Goal: Navigation & Orientation: Understand site structure

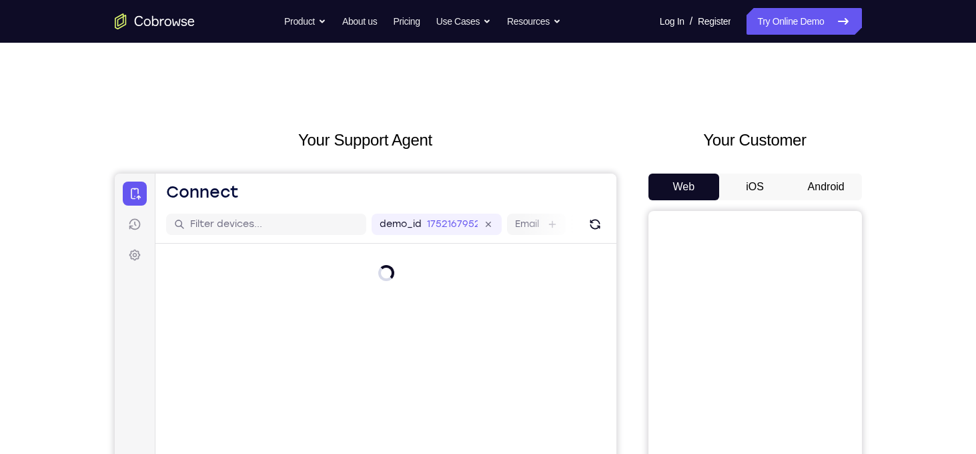
click at [827, 185] on button "Android" at bounding box center [826, 186] width 71 height 27
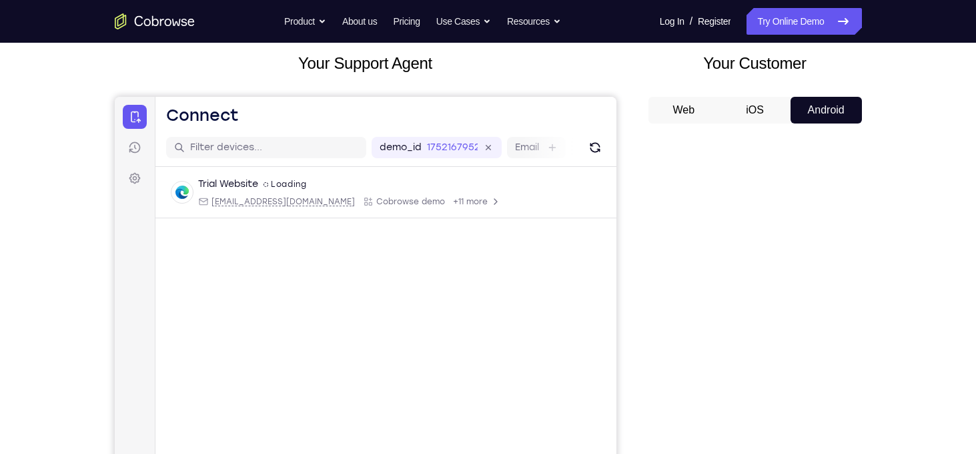
scroll to position [108, 0]
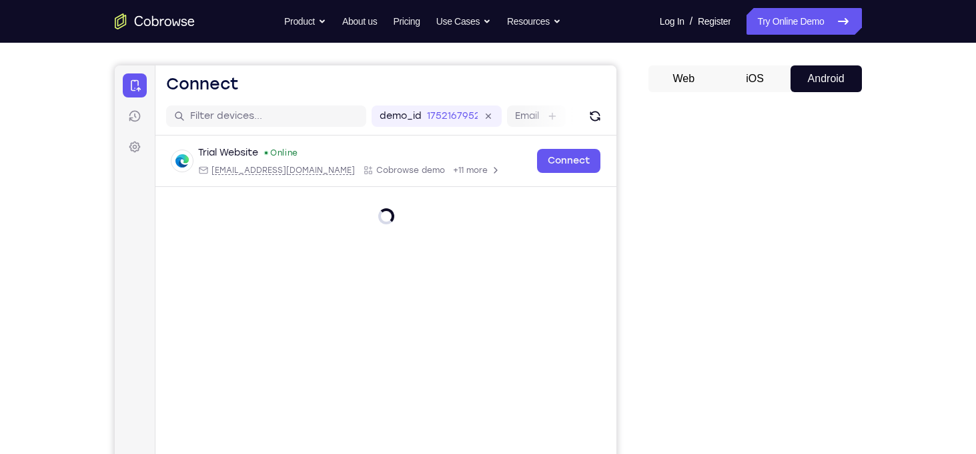
click at [923, 133] on div "Your Support Agent Your Customer Web iOS Android Next Steps We’d be happy to gi…" at bounding box center [488, 375] width 976 height 880
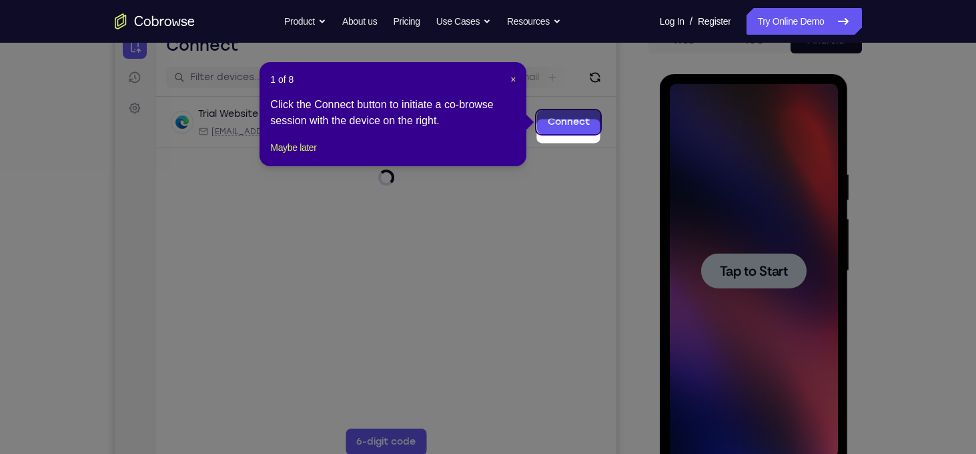
scroll to position [148, 0]
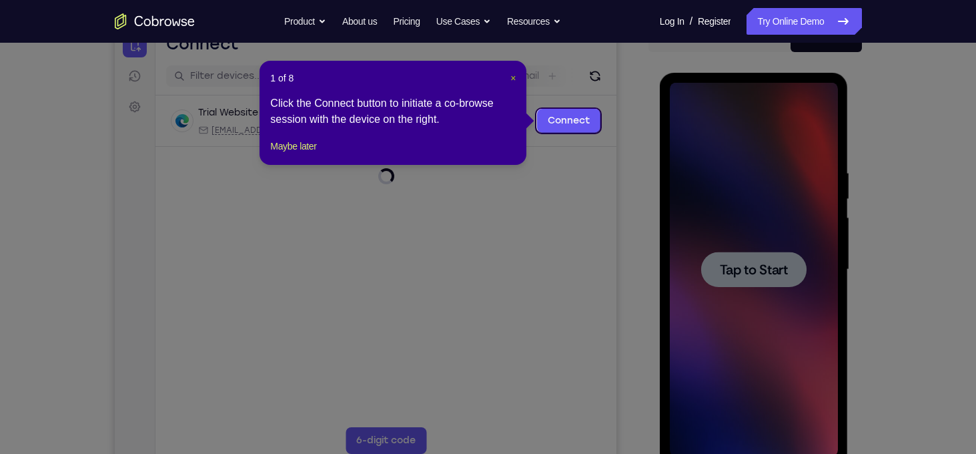
click at [510, 79] on span "×" at bounding box center [512, 78] width 5 height 11
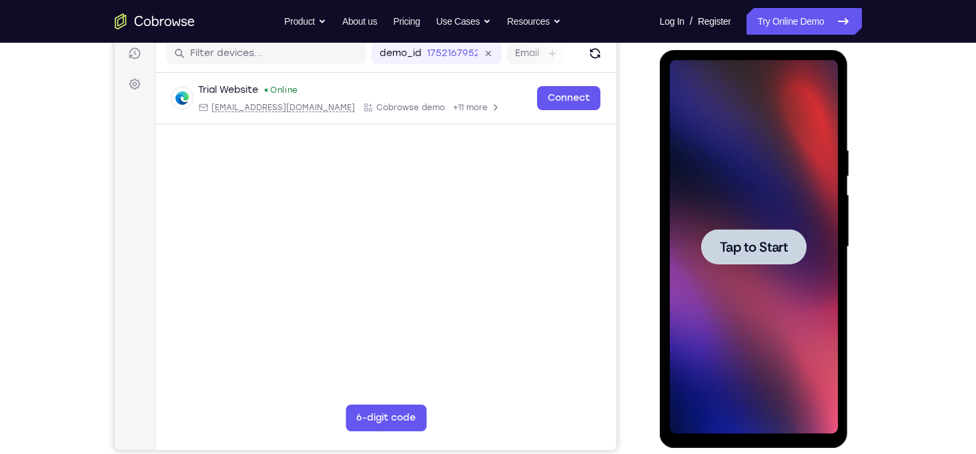
scroll to position [172, 0]
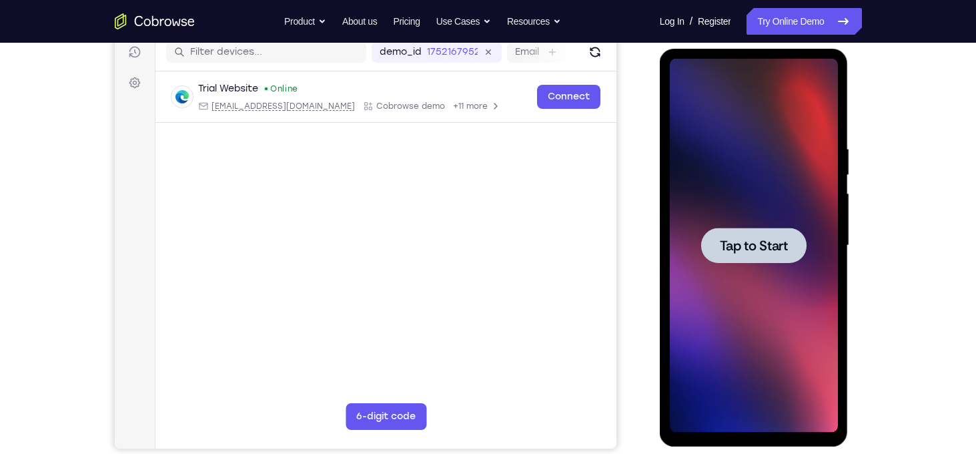
click at [772, 202] on div at bounding box center [754, 246] width 168 height 374
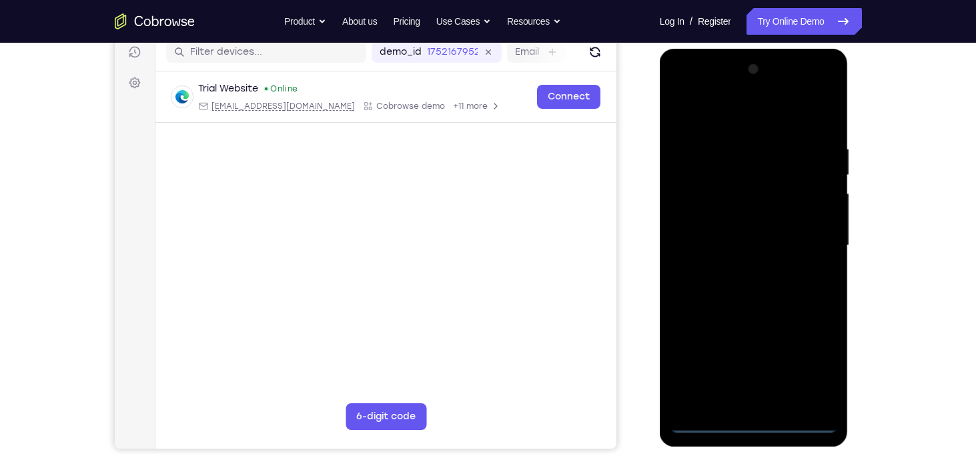
click at [755, 430] on div at bounding box center [754, 246] width 168 height 374
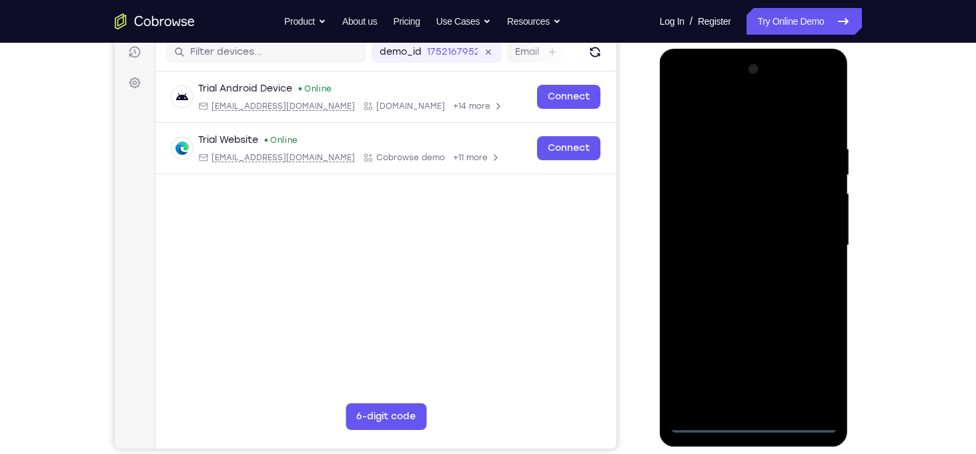
click at [811, 368] on div at bounding box center [754, 246] width 168 height 374
click at [689, 123] on div at bounding box center [754, 246] width 168 height 374
click at [807, 237] on div at bounding box center [754, 246] width 168 height 374
click at [740, 272] on div at bounding box center [754, 246] width 168 height 374
click at [710, 225] on div at bounding box center [754, 246] width 168 height 374
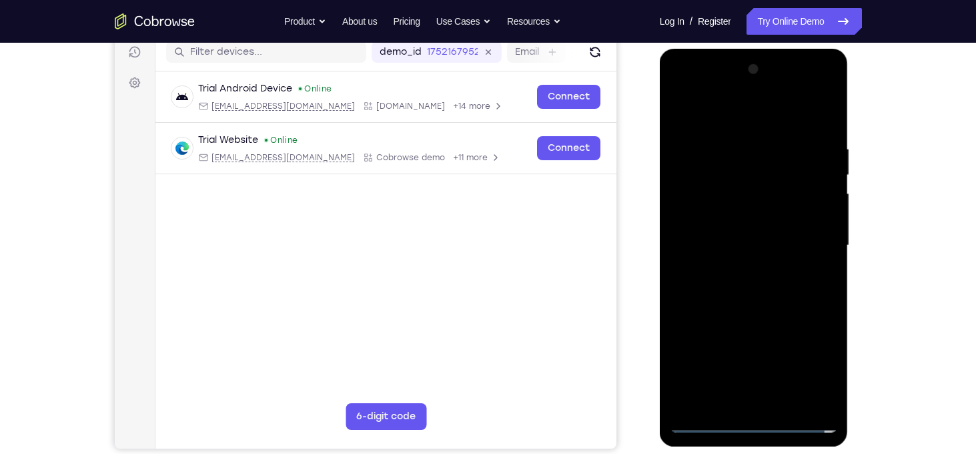
drag, startPoint x: 710, startPoint y: 220, endPoint x: 696, endPoint y: 229, distance: 16.8
click at [696, 229] on div at bounding box center [754, 246] width 168 height 374
click at [743, 246] on div at bounding box center [754, 246] width 168 height 374
click at [749, 294] on div at bounding box center [754, 246] width 168 height 374
drag, startPoint x: 698, startPoint y: 125, endPoint x: 877, endPoint y: 169, distance: 184.7
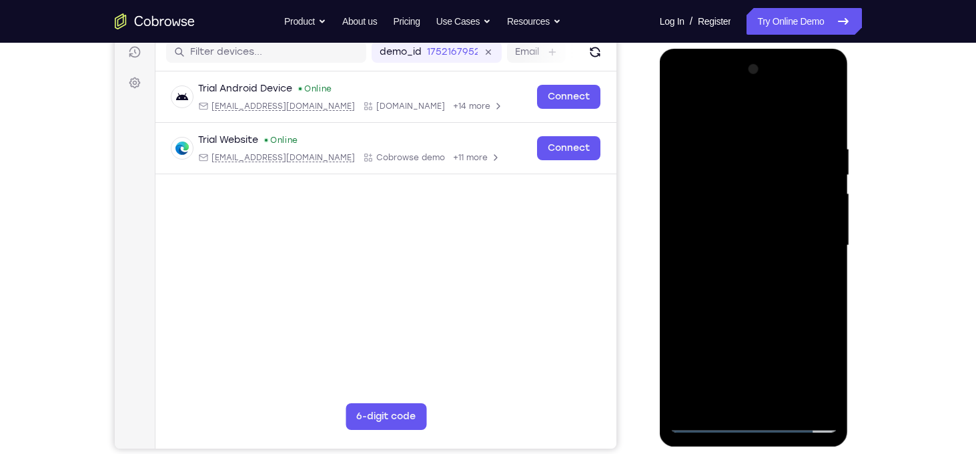
click at [850, 169] on html "Online web based iOS Simulators and Android Emulators. Run iPhone, iPad, Mobile…" at bounding box center [755, 249] width 190 height 400
click at [825, 134] on div at bounding box center [754, 246] width 168 height 374
click at [828, 110] on div at bounding box center [754, 246] width 168 height 374
click at [831, 387] on div at bounding box center [754, 246] width 168 height 374
click at [681, 107] on div at bounding box center [754, 246] width 168 height 374
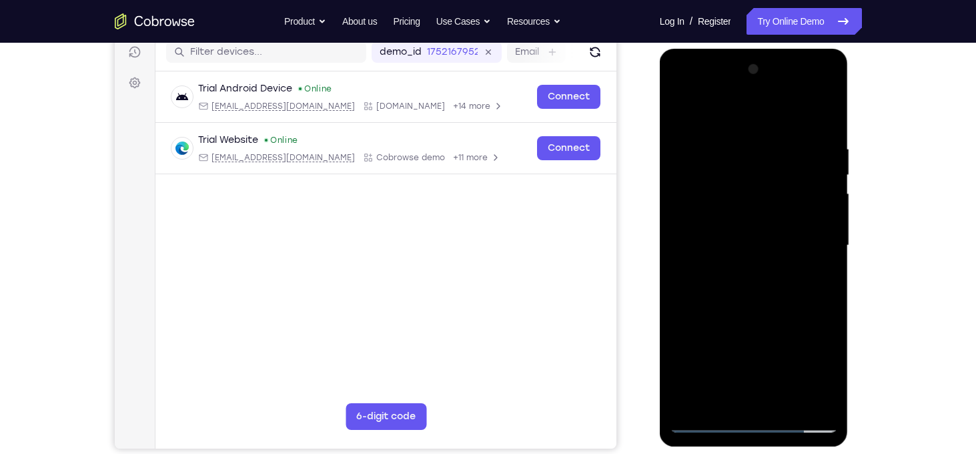
click at [826, 111] on div at bounding box center [754, 246] width 168 height 374
click at [786, 404] on div at bounding box center [754, 246] width 168 height 374
click at [753, 314] on div at bounding box center [754, 246] width 168 height 374
click at [723, 244] on div at bounding box center [754, 246] width 168 height 374
click at [681, 117] on div at bounding box center [754, 246] width 168 height 374
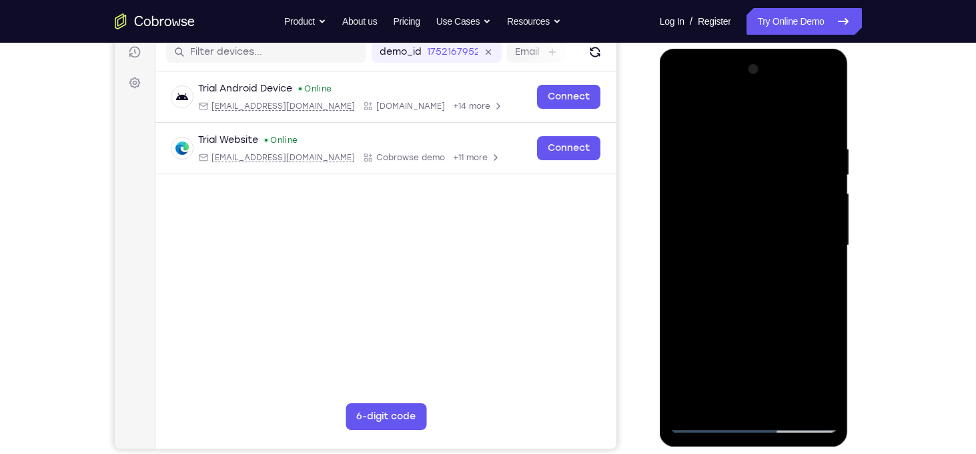
click at [727, 239] on div at bounding box center [754, 246] width 168 height 374
click at [676, 118] on div at bounding box center [754, 246] width 168 height 374
click at [681, 111] on div at bounding box center [754, 246] width 168 height 374
click at [735, 134] on div at bounding box center [754, 246] width 168 height 374
click at [802, 234] on div at bounding box center [754, 246] width 168 height 374
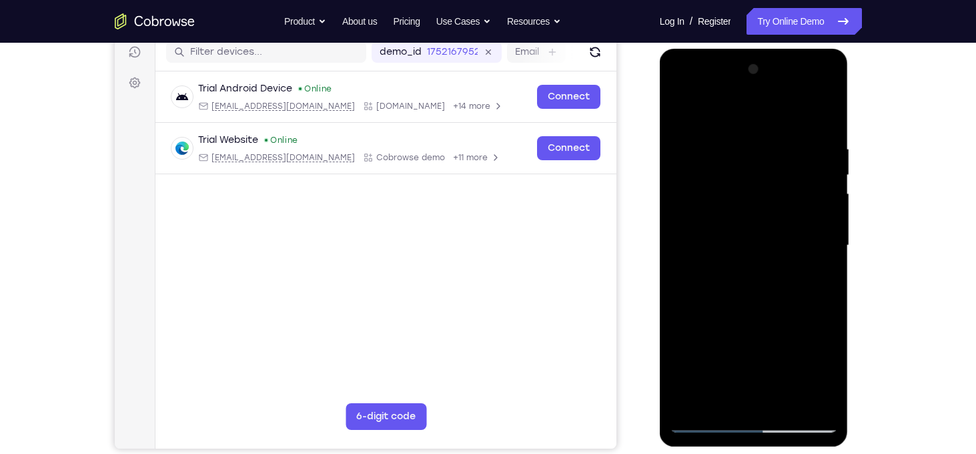
click at [828, 177] on div at bounding box center [754, 246] width 168 height 374
click at [824, 191] on div at bounding box center [754, 246] width 168 height 374
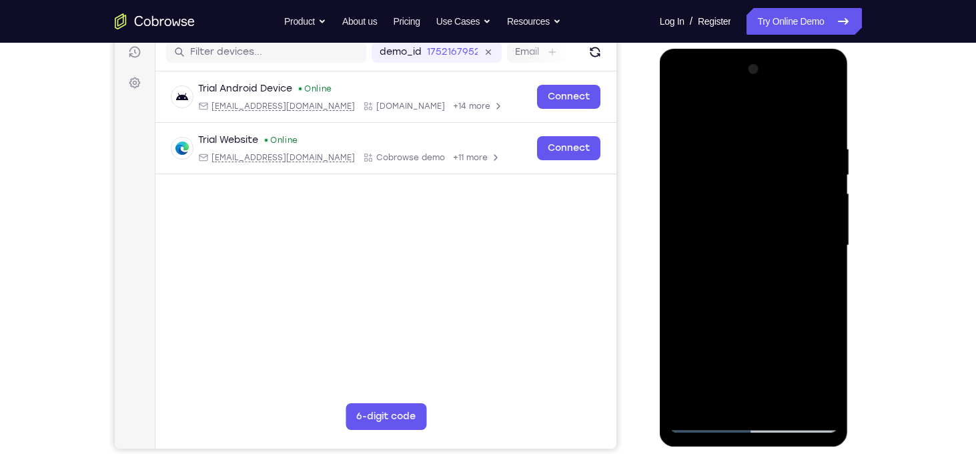
click at [802, 396] on div at bounding box center [754, 246] width 168 height 374
click at [814, 256] on div at bounding box center [754, 246] width 168 height 374
click at [821, 121] on div at bounding box center [754, 246] width 168 height 374
click at [788, 399] on div at bounding box center [754, 246] width 168 height 374
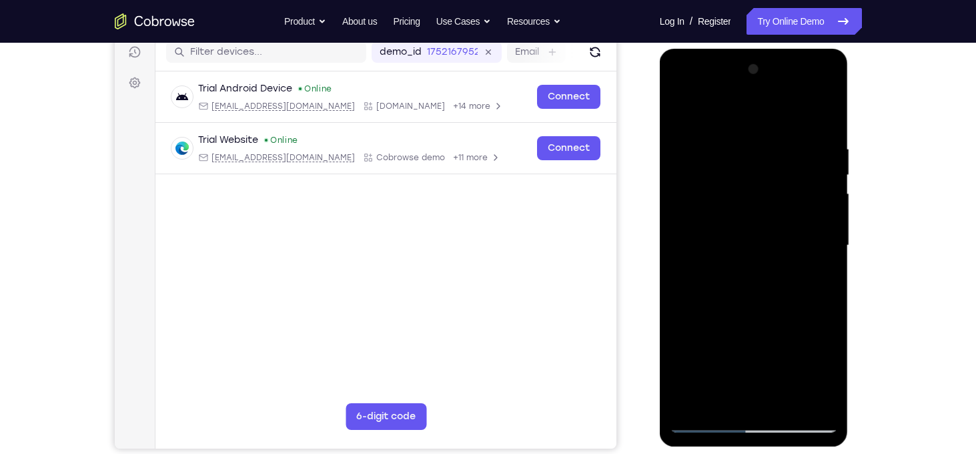
click at [721, 215] on div at bounding box center [754, 246] width 168 height 374
click at [680, 115] on div at bounding box center [754, 246] width 168 height 374
click at [831, 174] on div at bounding box center [754, 246] width 168 height 374
click at [828, 173] on div at bounding box center [754, 246] width 168 height 374
click at [732, 206] on div at bounding box center [754, 246] width 168 height 374
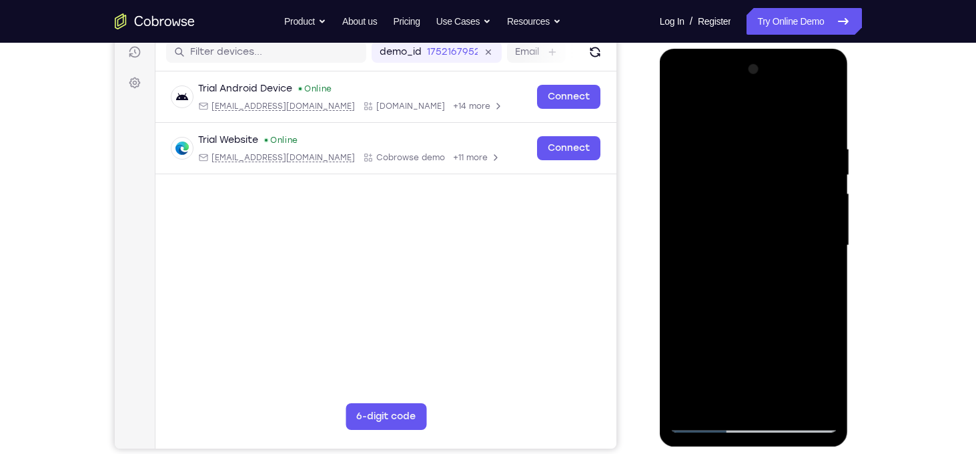
click at [833, 369] on div at bounding box center [754, 246] width 168 height 374
click at [675, 115] on div at bounding box center [754, 246] width 168 height 374
click at [729, 139] on div at bounding box center [754, 246] width 168 height 374
click at [832, 258] on div at bounding box center [754, 246] width 168 height 374
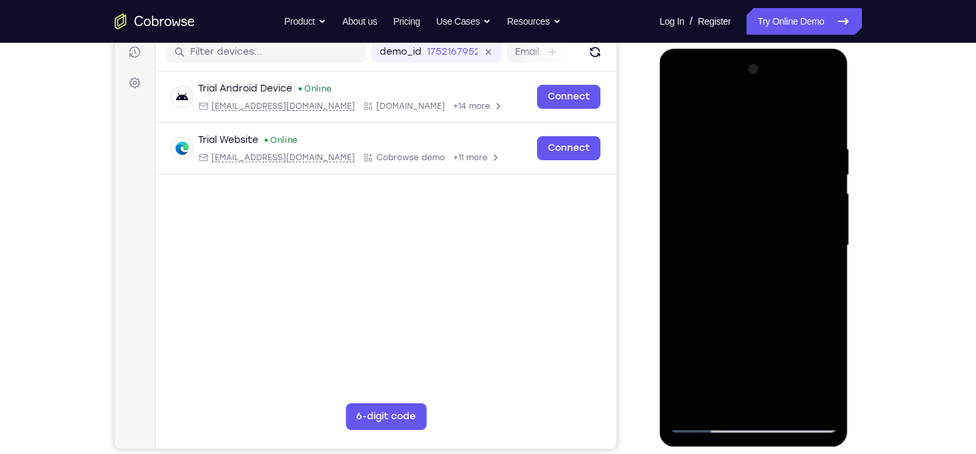
click at [806, 354] on div at bounding box center [754, 246] width 168 height 374
click at [809, 399] on div at bounding box center [754, 246] width 168 height 374
click at [691, 158] on div at bounding box center [754, 246] width 168 height 374
click at [680, 151] on div at bounding box center [754, 246] width 168 height 374
click at [807, 396] on div at bounding box center [754, 246] width 168 height 374
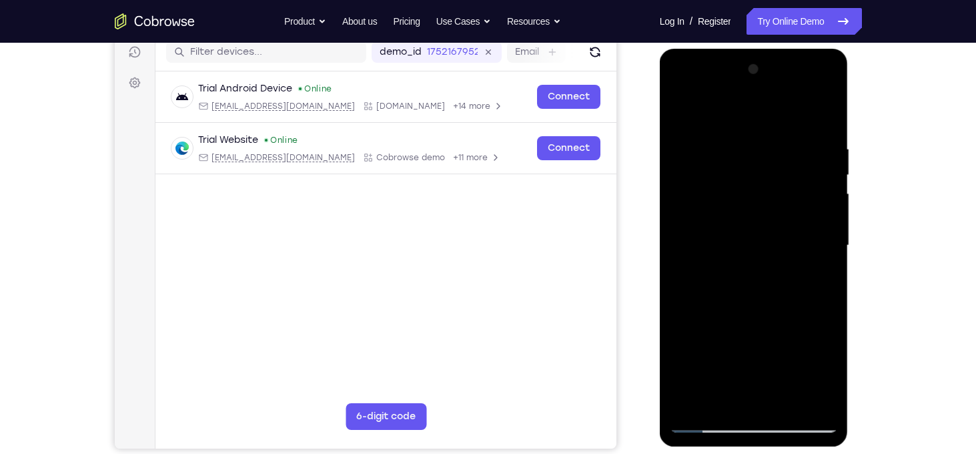
click at [826, 341] on div at bounding box center [754, 246] width 168 height 374
click at [828, 119] on div at bounding box center [754, 246] width 168 height 374
click at [786, 402] on div at bounding box center [754, 246] width 168 height 374
click at [731, 214] on div at bounding box center [754, 246] width 168 height 374
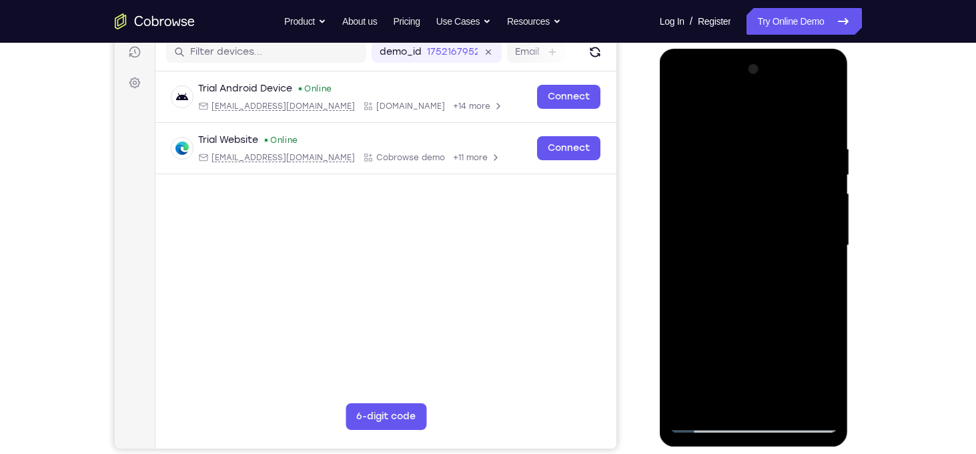
click at [739, 238] on div at bounding box center [754, 246] width 168 height 374
click at [761, 340] on div at bounding box center [754, 246] width 168 height 374
click at [777, 345] on div at bounding box center [754, 246] width 168 height 374
click at [724, 326] on div at bounding box center [754, 246] width 168 height 374
click at [683, 116] on div at bounding box center [754, 246] width 168 height 374
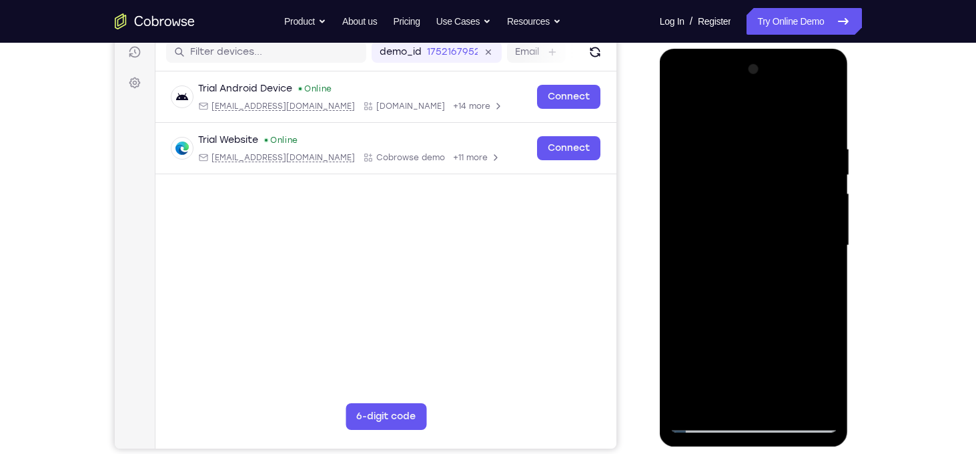
click at [723, 209] on div at bounding box center [754, 246] width 168 height 374
click at [681, 112] on div at bounding box center [754, 246] width 168 height 374
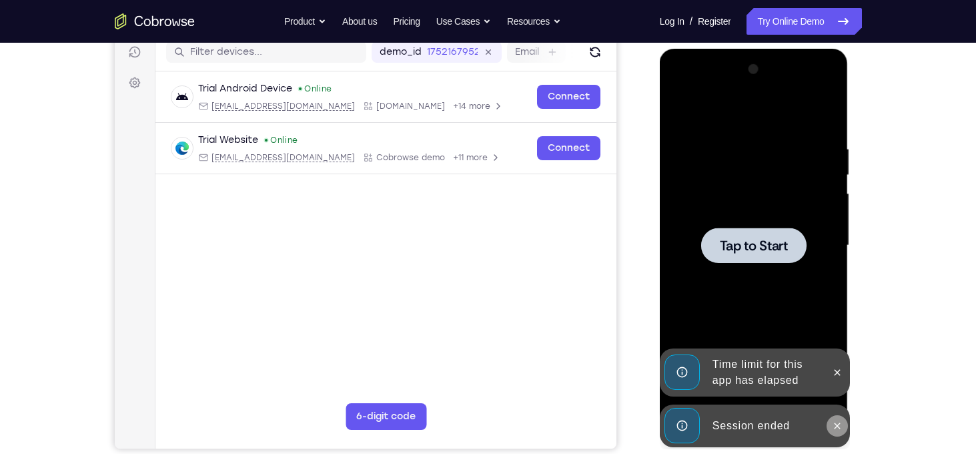
click at [842, 433] on button at bounding box center [837, 425] width 21 height 21
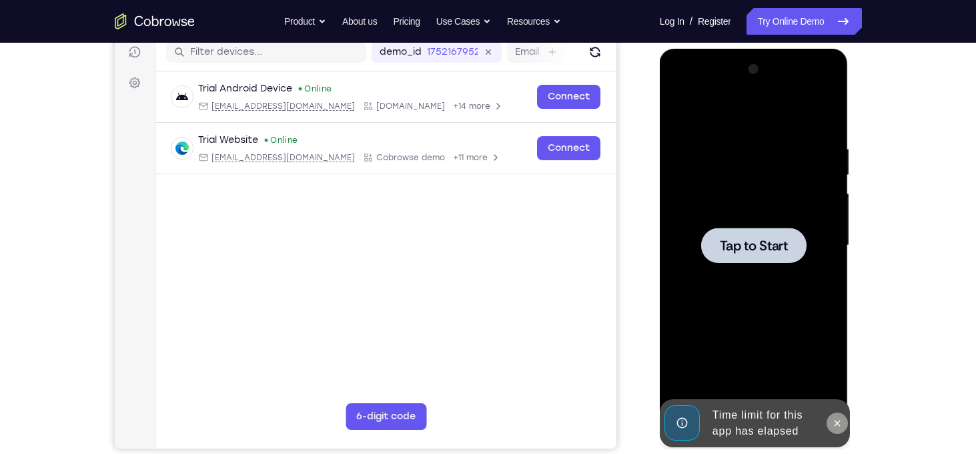
click at [840, 428] on icon at bounding box center [837, 423] width 11 height 11
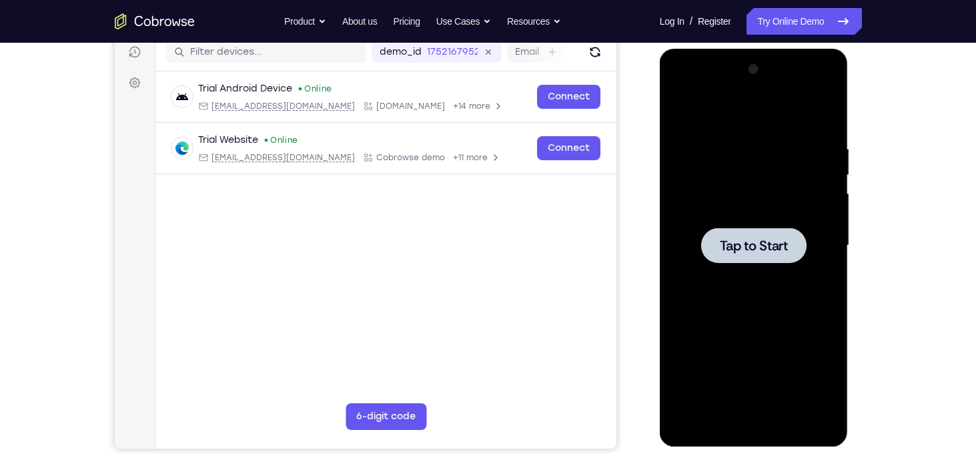
click at [760, 181] on div at bounding box center [754, 246] width 168 height 374
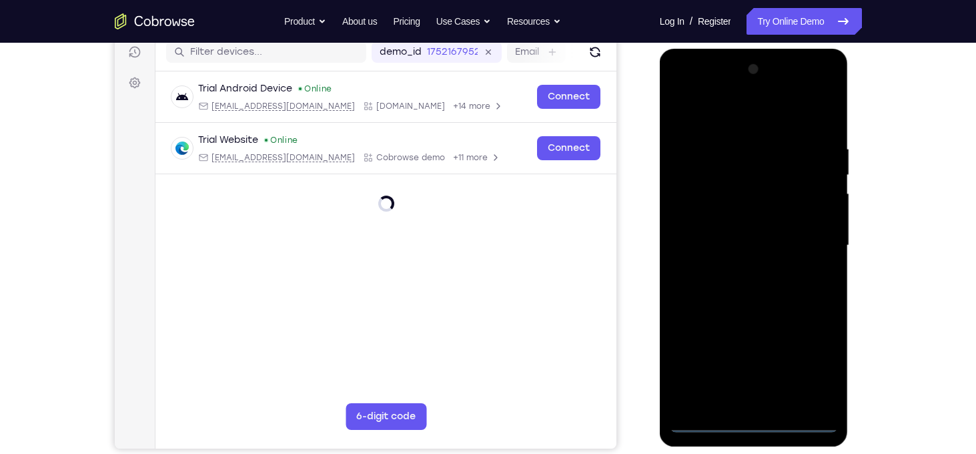
click at [755, 428] on div at bounding box center [754, 246] width 168 height 374
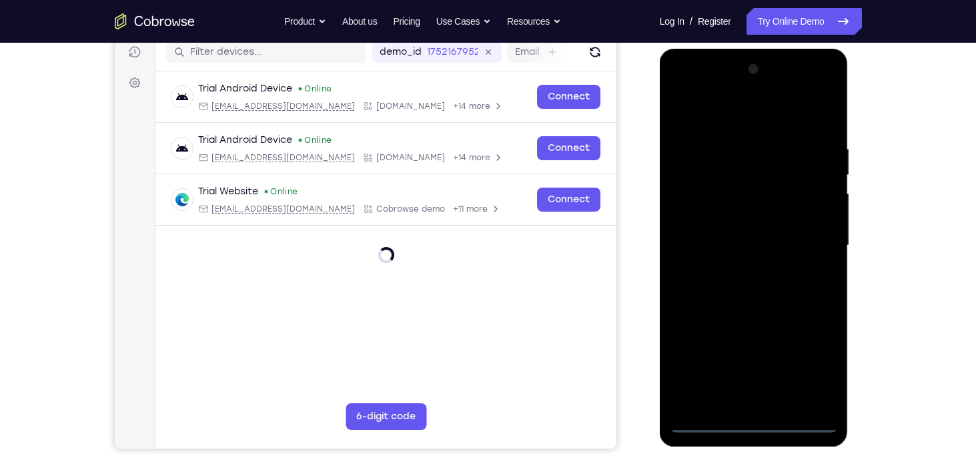
click at [813, 370] on div at bounding box center [754, 246] width 168 height 374
click at [711, 120] on div at bounding box center [754, 246] width 168 height 374
click at [813, 241] on div at bounding box center [754, 246] width 168 height 374
click at [737, 270] on div at bounding box center [754, 246] width 168 height 374
click at [729, 233] on div at bounding box center [754, 246] width 168 height 374
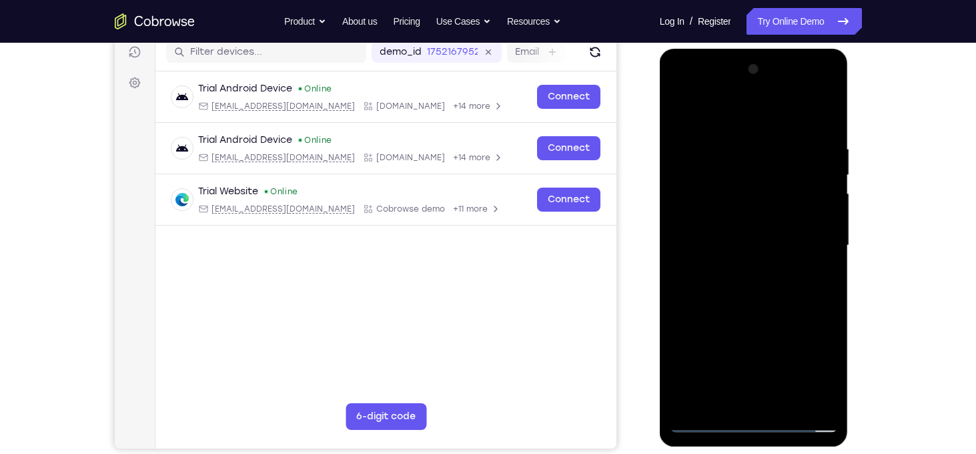
click at [729, 212] on div at bounding box center [754, 246] width 168 height 374
click at [756, 244] on div at bounding box center [754, 246] width 168 height 374
click at [764, 294] on div at bounding box center [754, 246] width 168 height 374
click at [783, 404] on div at bounding box center [754, 246] width 168 height 374
click at [827, 134] on div at bounding box center [754, 246] width 168 height 374
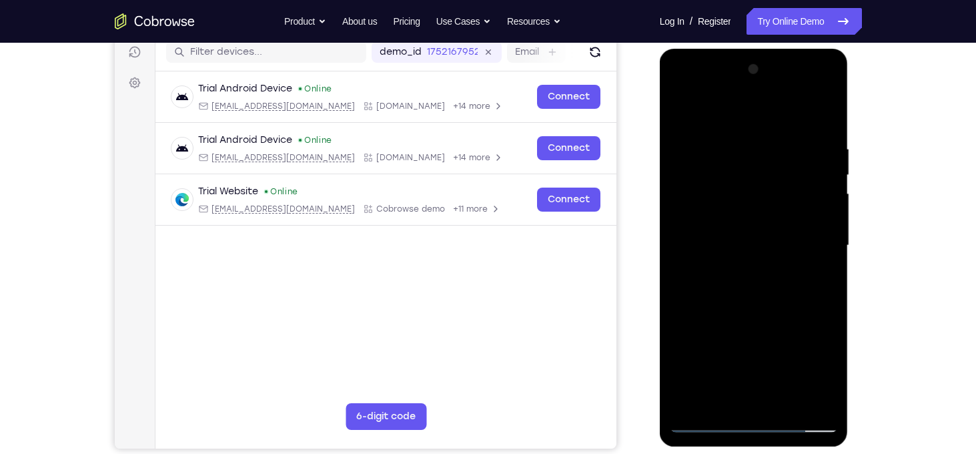
click at [785, 400] on div at bounding box center [754, 246] width 168 height 374
click at [749, 316] on div at bounding box center [754, 246] width 168 height 374
click at [725, 201] on div at bounding box center [754, 246] width 168 height 374
click at [740, 378] on div at bounding box center [754, 246] width 168 height 374
click at [733, 372] on div at bounding box center [754, 246] width 168 height 374
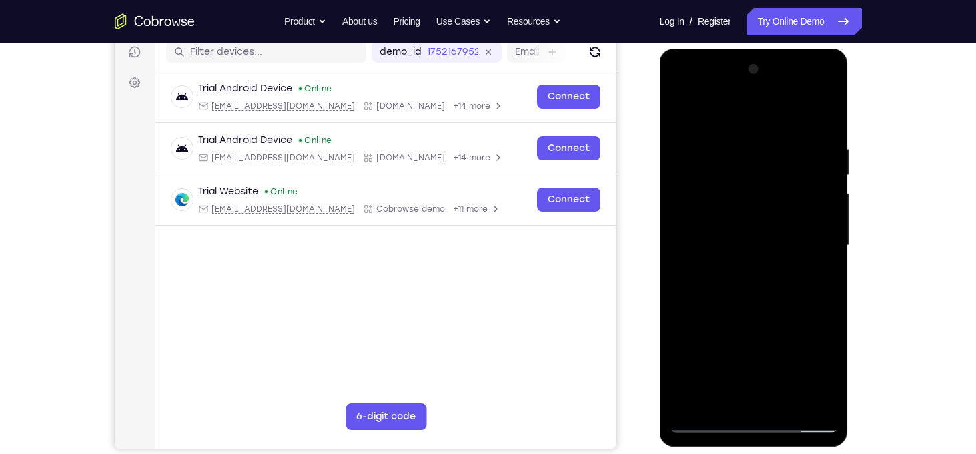
click at [727, 350] on div at bounding box center [754, 246] width 168 height 374
click at [724, 396] on div at bounding box center [754, 246] width 168 height 374
click at [708, 420] on div at bounding box center [754, 246] width 168 height 374
drag, startPoint x: 691, startPoint y: 113, endPoint x: 823, endPoint y: 117, distance: 132.2
click at [823, 117] on div at bounding box center [754, 246] width 168 height 374
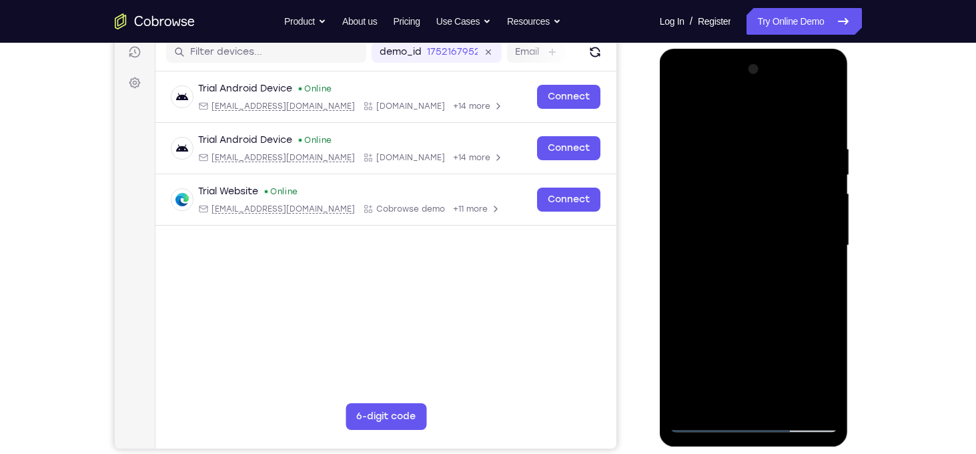
click at [678, 115] on div at bounding box center [754, 246] width 168 height 374
click at [773, 148] on div at bounding box center [754, 246] width 168 height 374
click at [809, 316] on div at bounding box center [754, 246] width 168 height 374
click at [823, 179] on div at bounding box center [754, 246] width 168 height 374
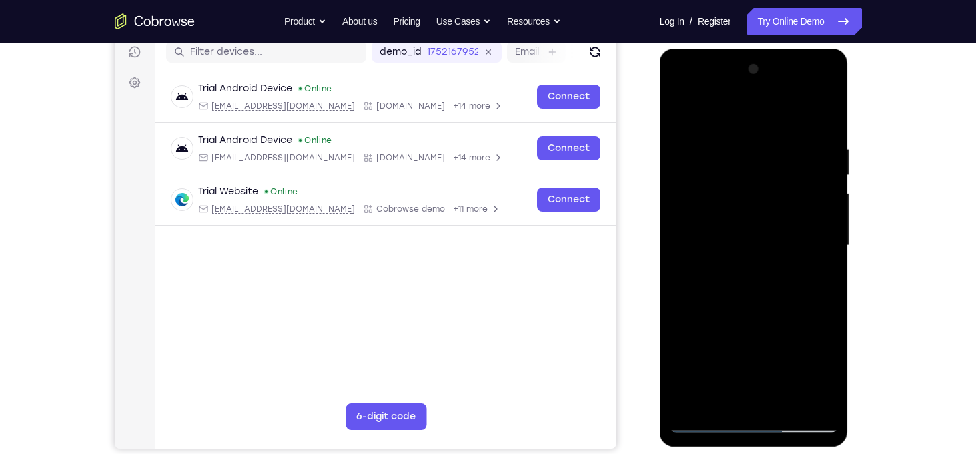
click at [817, 240] on div at bounding box center [754, 246] width 168 height 374
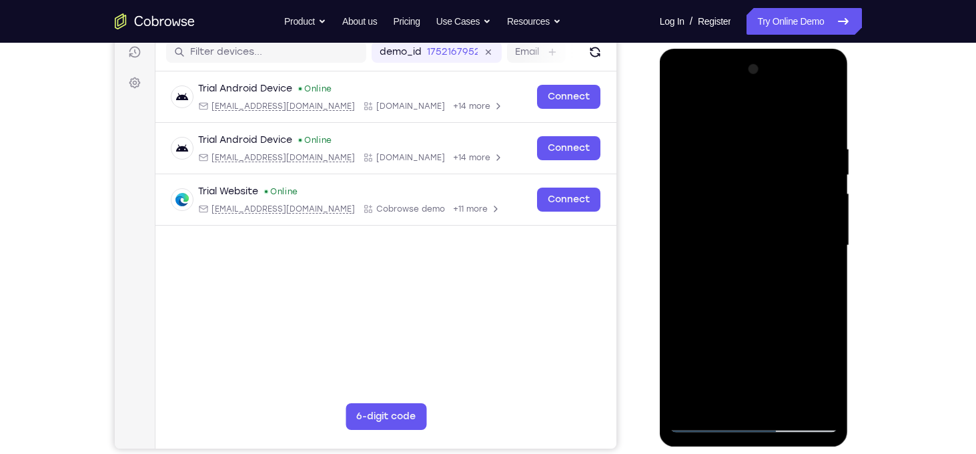
click at [806, 398] on div at bounding box center [754, 246] width 168 height 374
click at [829, 284] on div at bounding box center [754, 246] width 168 height 374
click at [806, 400] on div at bounding box center [754, 246] width 168 height 374
click at [815, 250] on div at bounding box center [754, 246] width 168 height 374
click at [828, 220] on div at bounding box center [754, 246] width 168 height 374
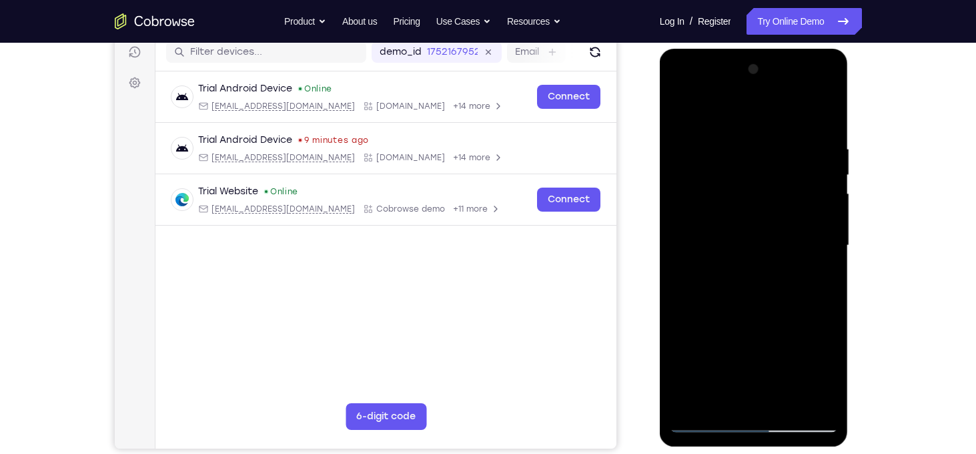
click at [807, 400] on div at bounding box center [754, 246] width 168 height 374
click at [815, 284] on div at bounding box center [754, 246] width 168 height 374
click at [823, 273] on div at bounding box center [754, 246] width 168 height 374
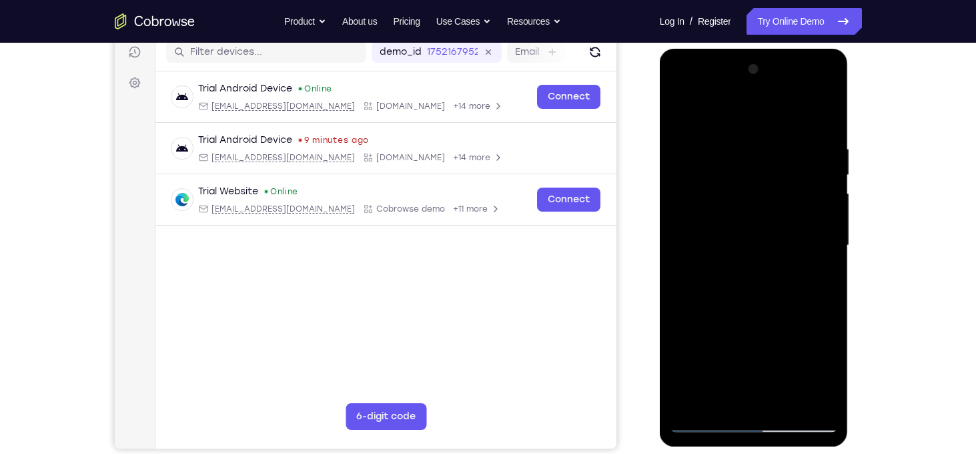
click at [695, 270] on div at bounding box center [754, 246] width 168 height 374
click at [823, 260] on div at bounding box center [754, 246] width 168 height 374
click at [683, 266] on div at bounding box center [754, 246] width 168 height 374
click at [713, 266] on div at bounding box center [754, 246] width 168 height 374
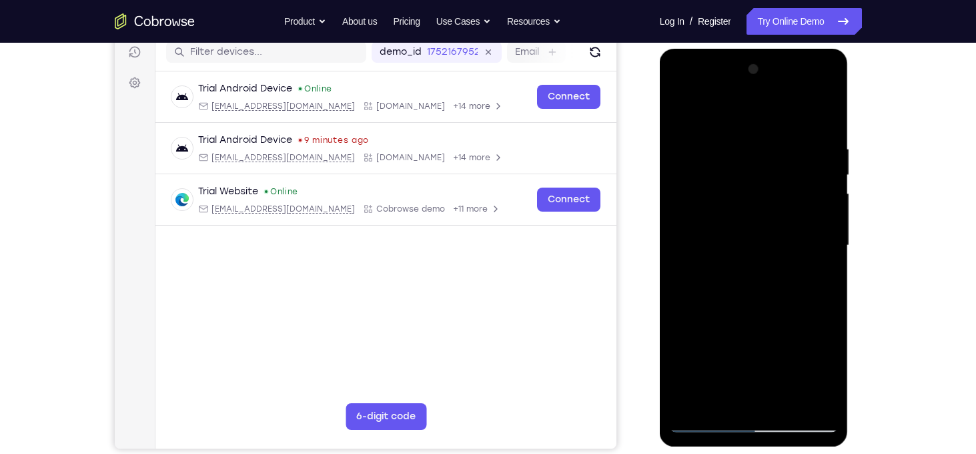
click at [821, 266] on div at bounding box center [754, 246] width 168 height 374
click at [827, 246] on div at bounding box center [754, 246] width 168 height 374
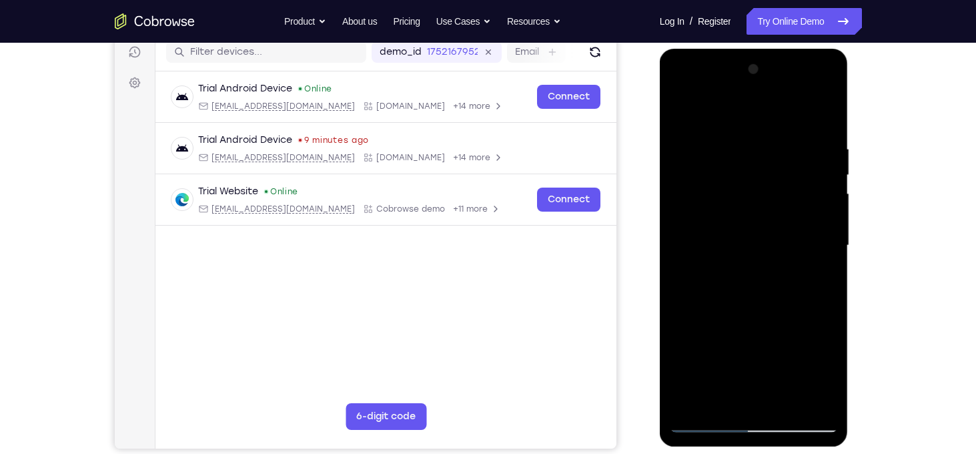
click at [827, 246] on div at bounding box center [754, 246] width 168 height 374
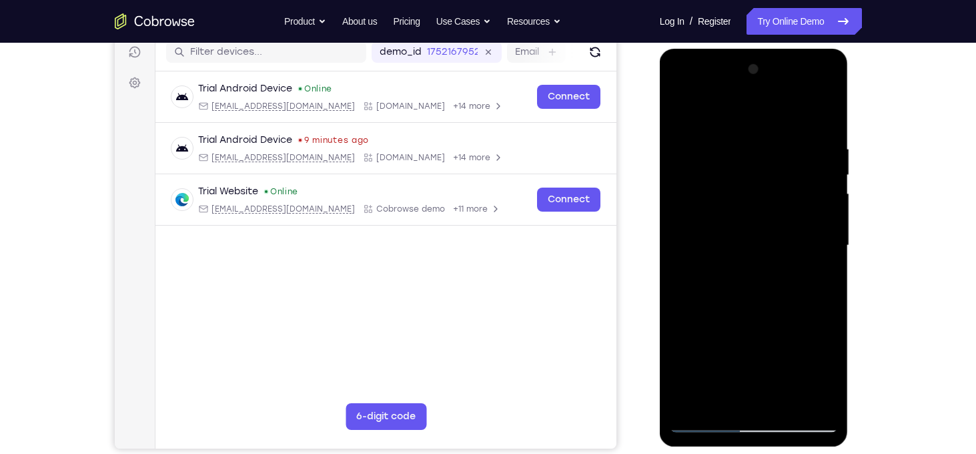
click at [827, 246] on div at bounding box center [754, 246] width 168 height 374
click at [685, 262] on div at bounding box center [754, 246] width 168 height 374
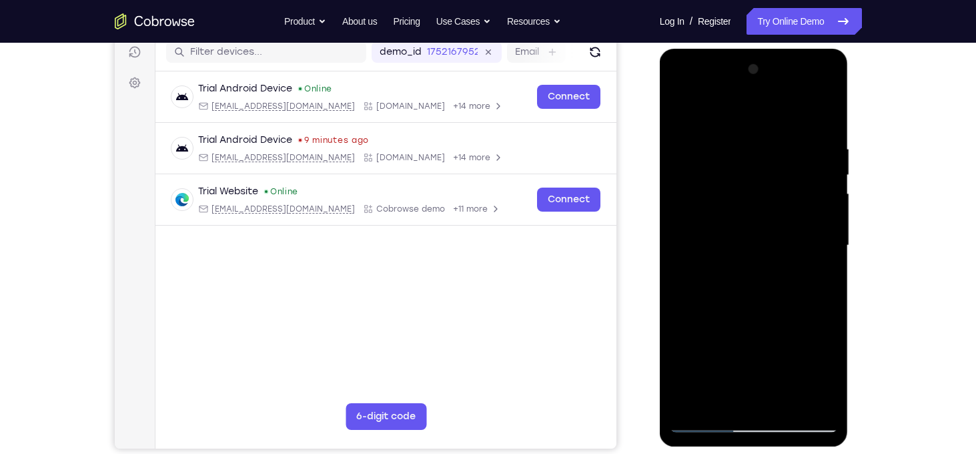
click at [825, 244] on div at bounding box center [754, 246] width 168 height 374
click at [684, 238] on div at bounding box center [754, 246] width 168 height 374
click at [826, 264] on div at bounding box center [754, 246] width 168 height 374
click at [817, 273] on div at bounding box center [754, 246] width 168 height 374
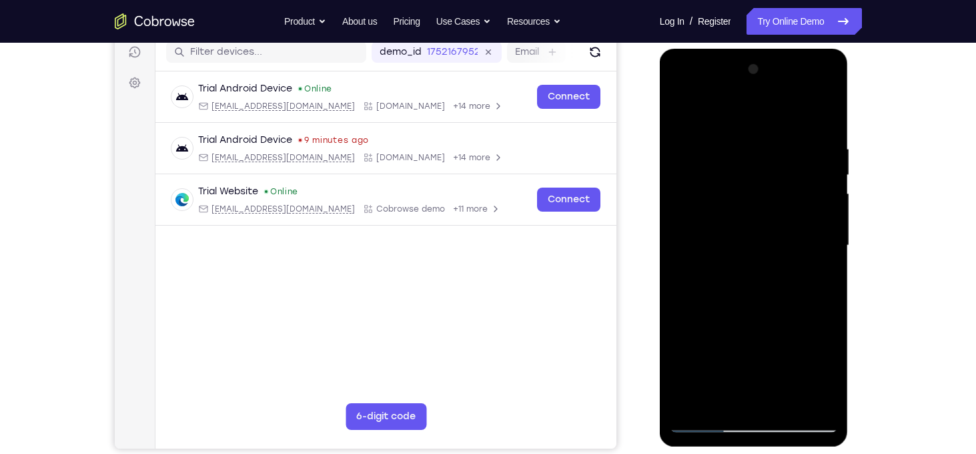
click at [821, 220] on div at bounding box center [754, 246] width 168 height 374
click at [829, 150] on div at bounding box center [754, 246] width 168 height 374
click at [826, 154] on div at bounding box center [754, 246] width 168 height 374
click at [680, 224] on div at bounding box center [754, 246] width 168 height 374
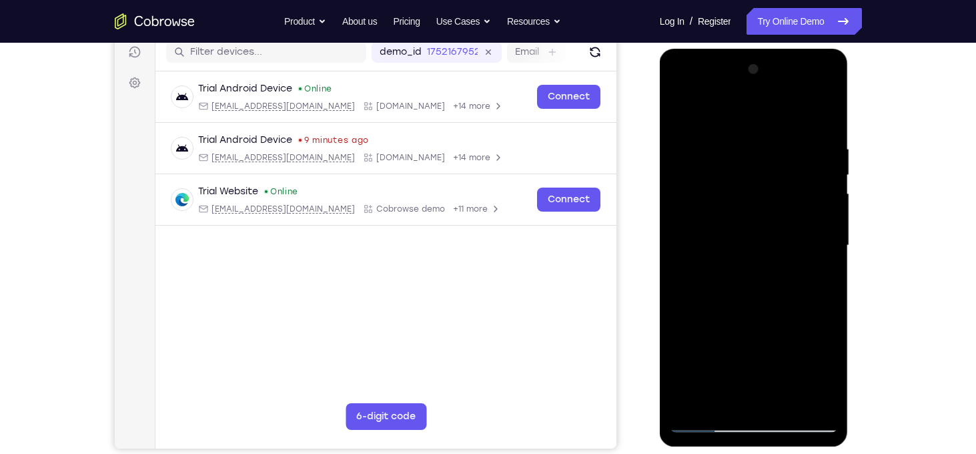
click at [827, 252] on div at bounding box center [754, 246] width 168 height 374
click at [828, 252] on div at bounding box center [754, 246] width 168 height 374
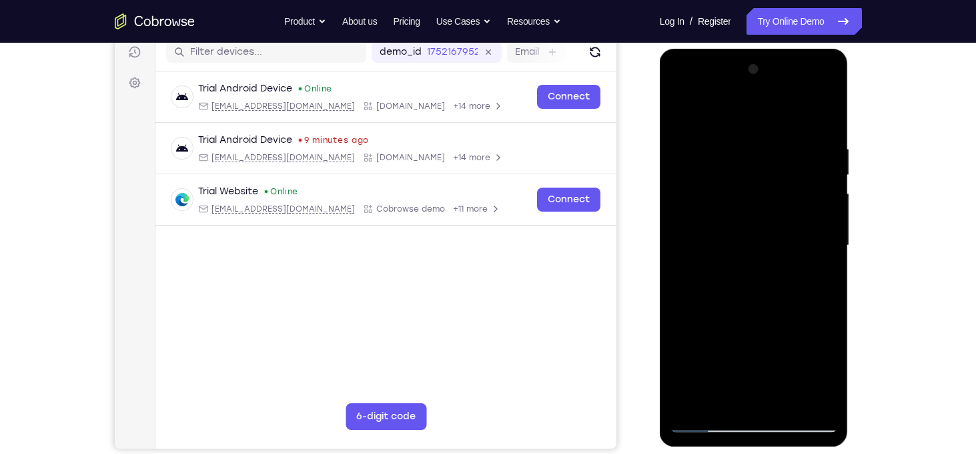
click at [828, 252] on div at bounding box center [754, 246] width 168 height 374
click at [823, 256] on div at bounding box center [754, 246] width 168 height 374
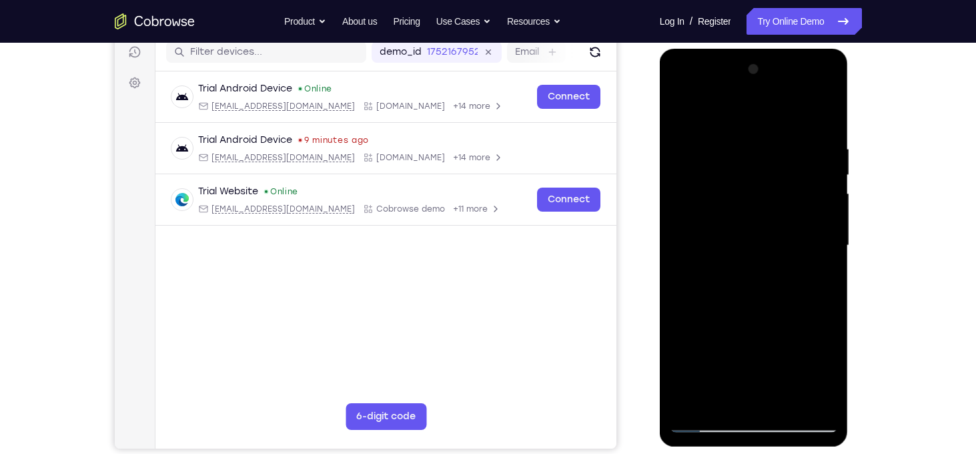
click at [823, 256] on div at bounding box center [754, 246] width 168 height 374
click at [825, 254] on div at bounding box center [754, 246] width 168 height 374
click at [687, 250] on div at bounding box center [754, 246] width 168 height 374
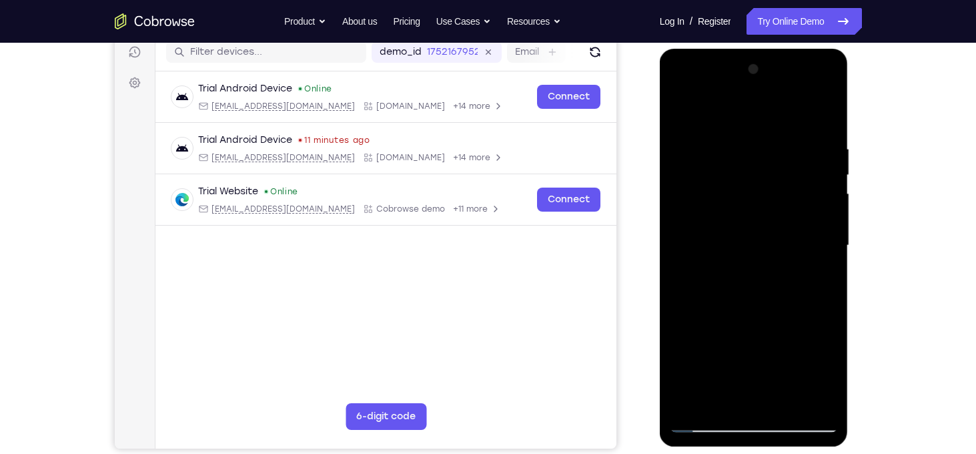
click at [823, 397] on div at bounding box center [754, 246] width 168 height 374
click at [821, 266] on div at bounding box center [754, 246] width 168 height 374
click at [828, 232] on div at bounding box center [754, 246] width 168 height 374
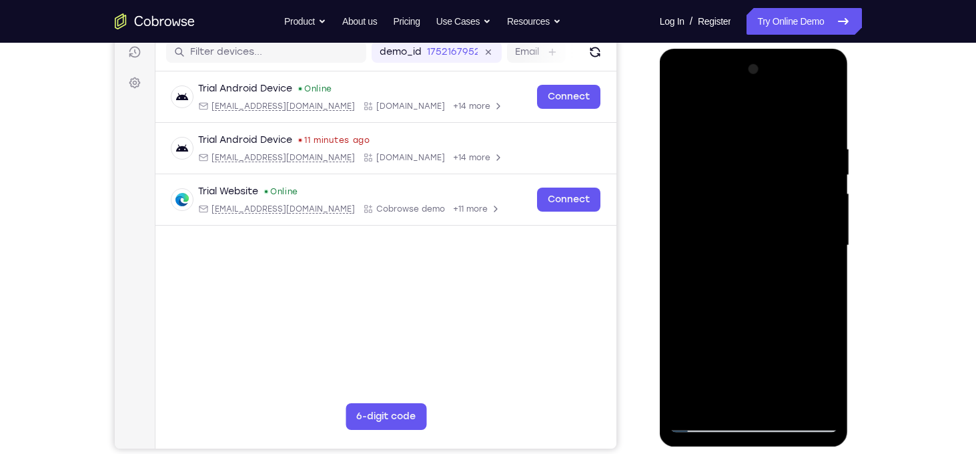
click at [828, 232] on div at bounding box center [754, 246] width 168 height 374
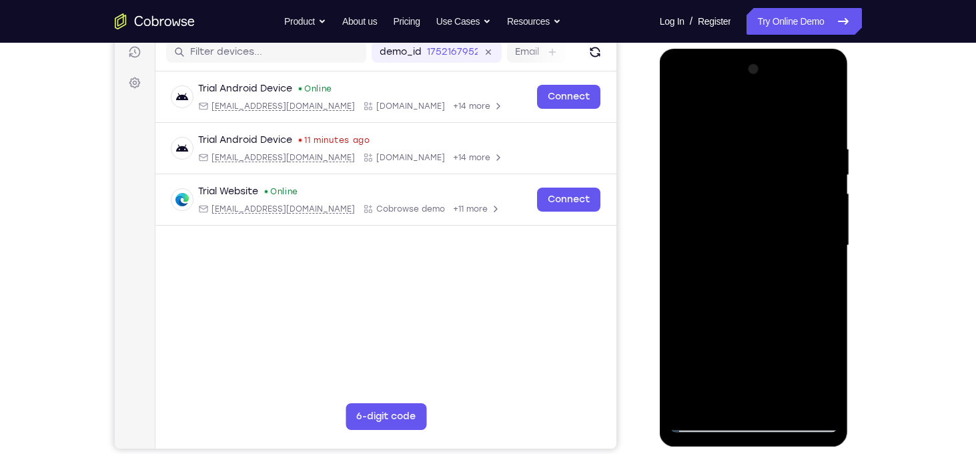
click at [828, 232] on div at bounding box center [754, 246] width 168 height 374
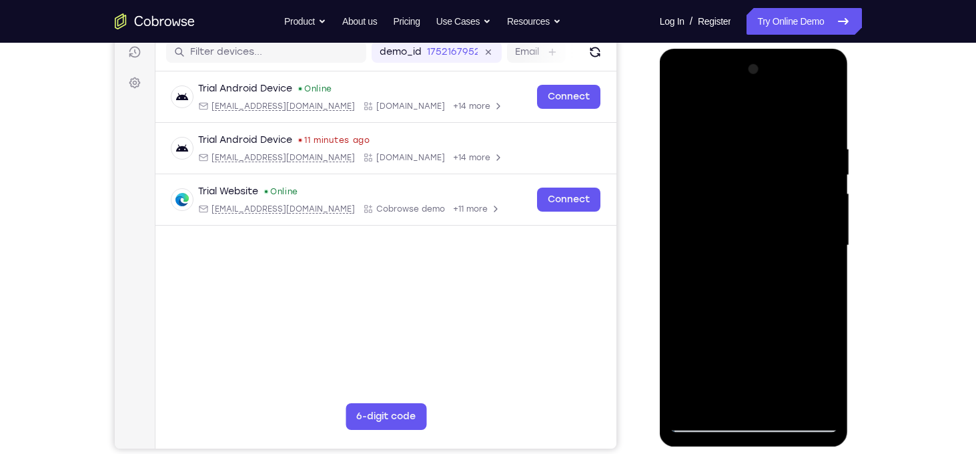
click at [828, 232] on div at bounding box center [754, 246] width 168 height 374
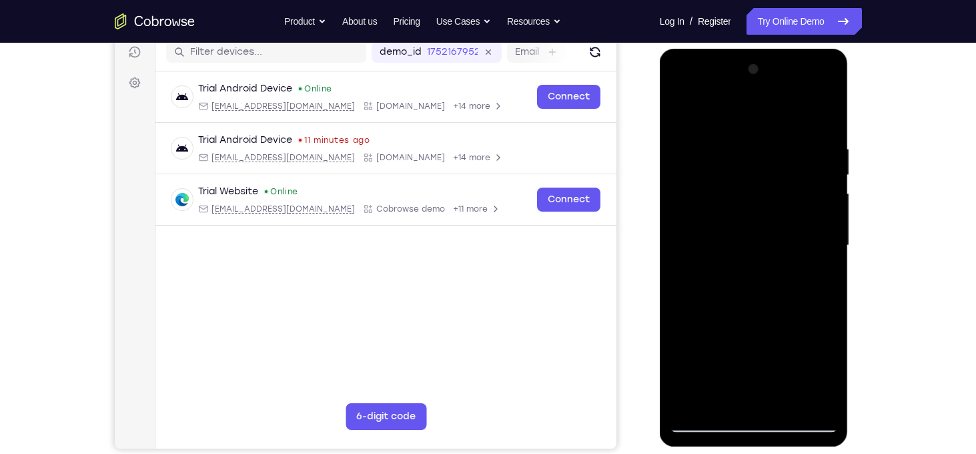
click at [828, 49] on div at bounding box center [754, 49] width 189 height 0
